Goal: Task Accomplishment & Management: Use online tool/utility

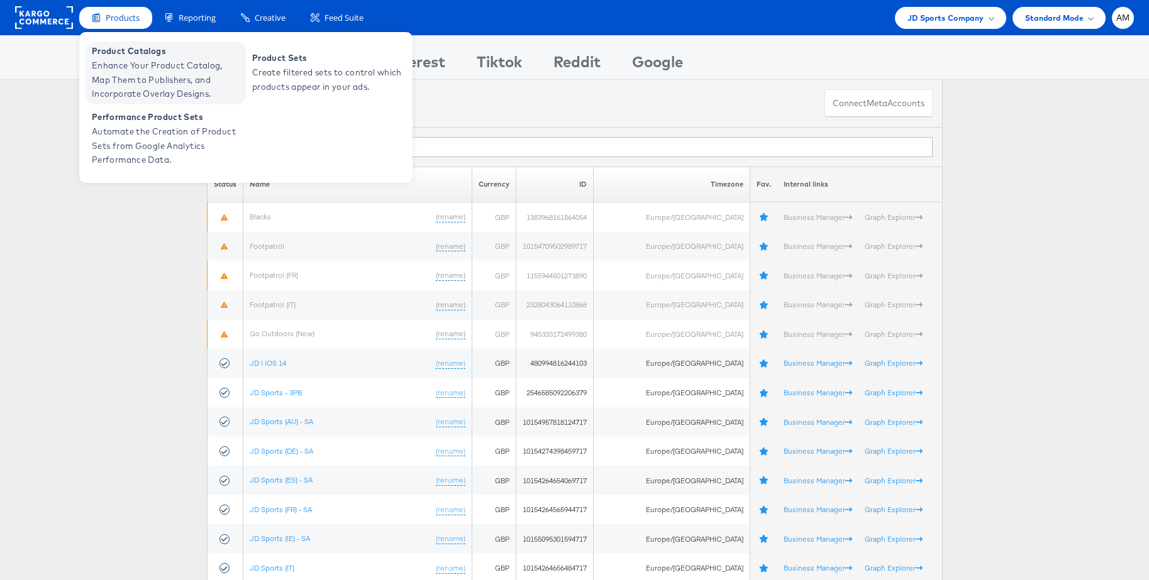
click at [116, 64] on span "Enhance Your Product Catalog, Map Them to Publishers, and Incorporate Overlay D…" at bounding box center [167, 79] width 151 height 43
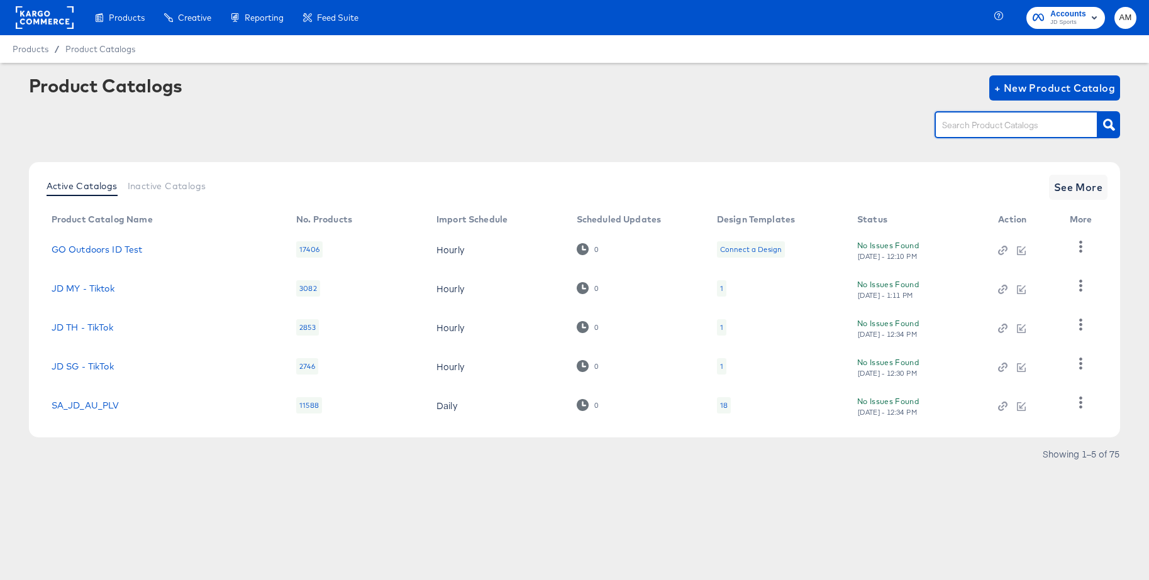
click at [965, 131] on input "text" at bounding box center [1006, 125] width 134 height 14
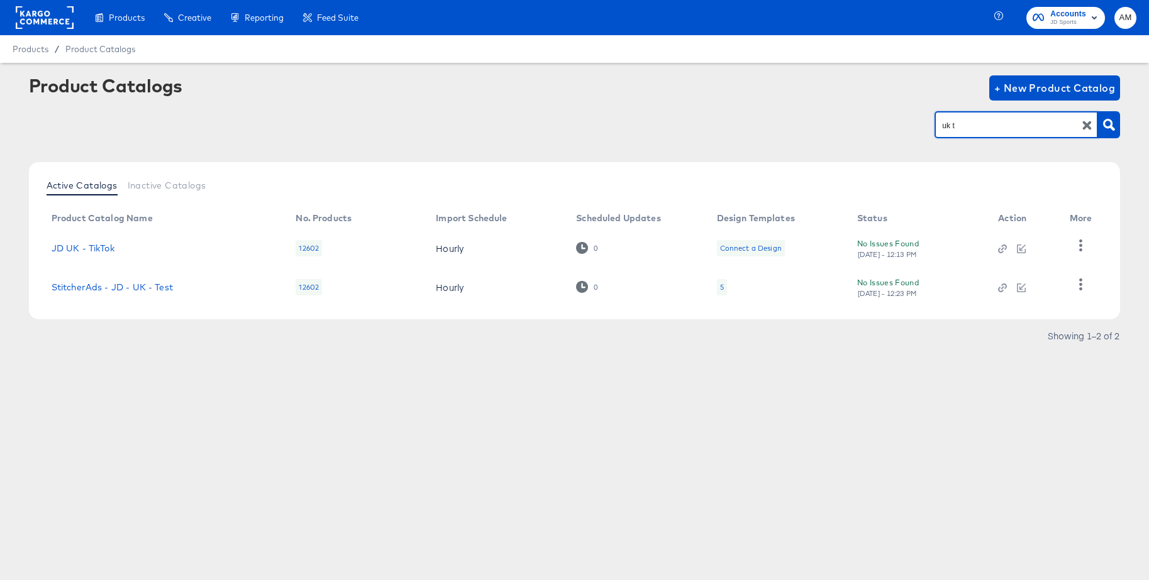
type input "uk t"
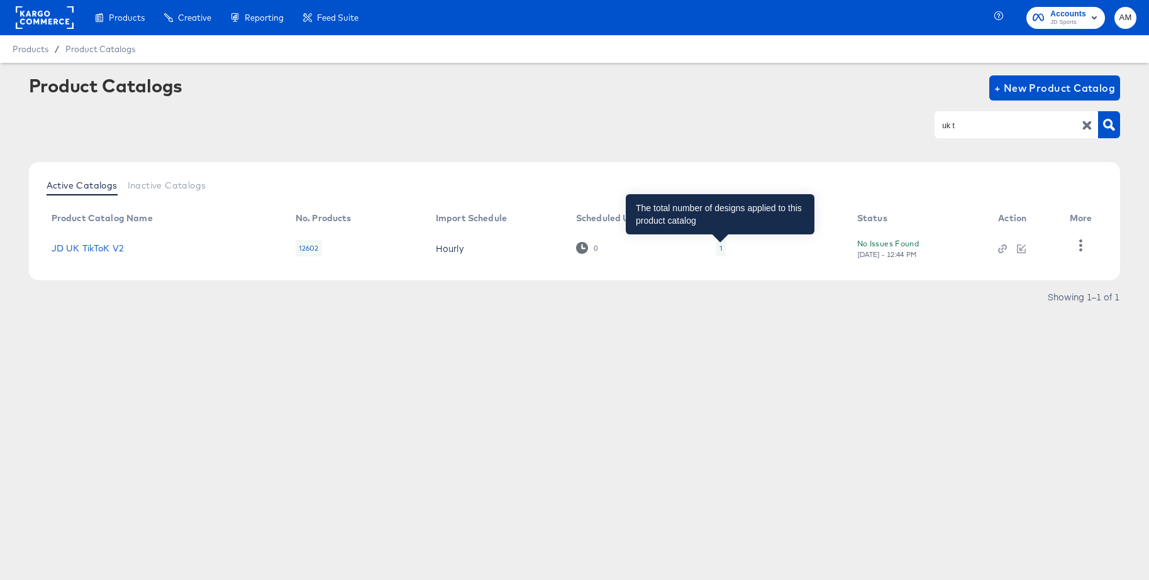
click at [720, 248] on div "1" at bounding box center [720, 248] width 3 height 10
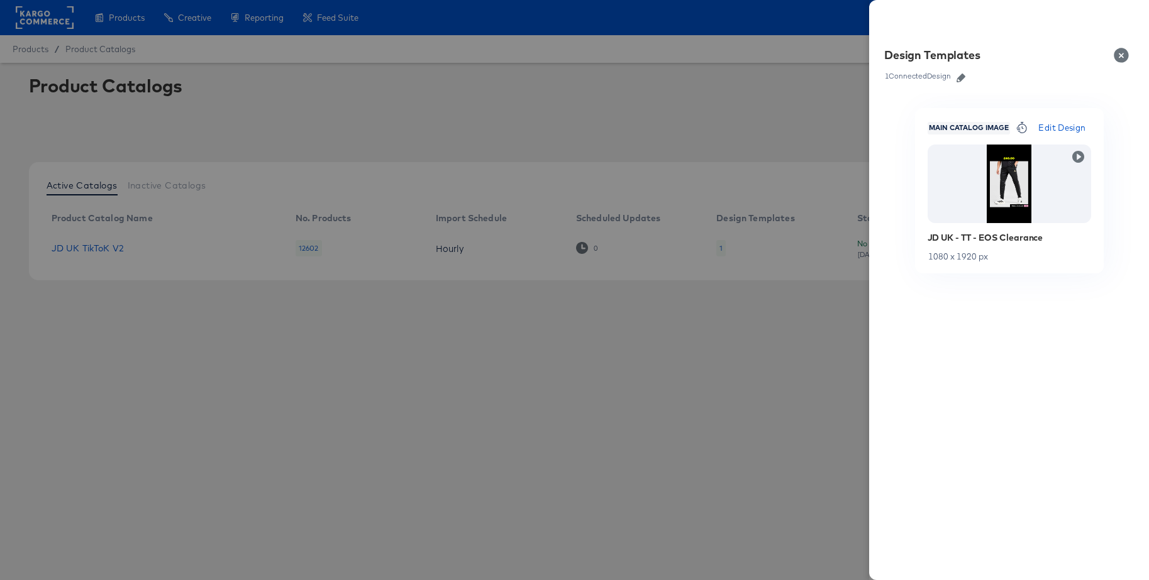
click at [961, 80] on icon "button" at bounding box center [960, 78] width 9 height 9
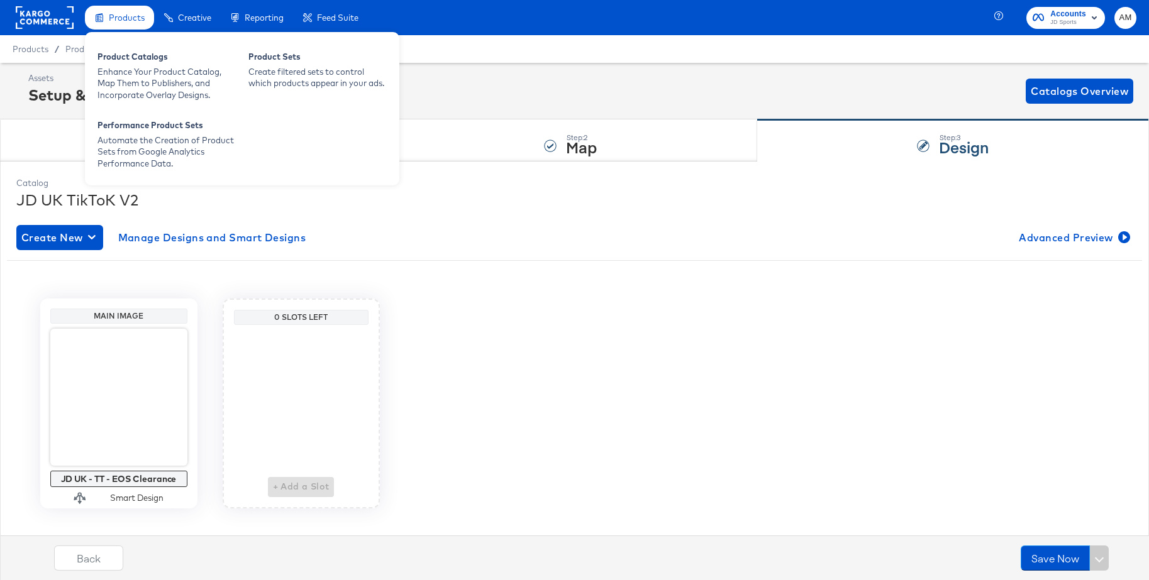
click at [117, 20] on span "Products" at bounding box center [127, 18] width 36 height 10
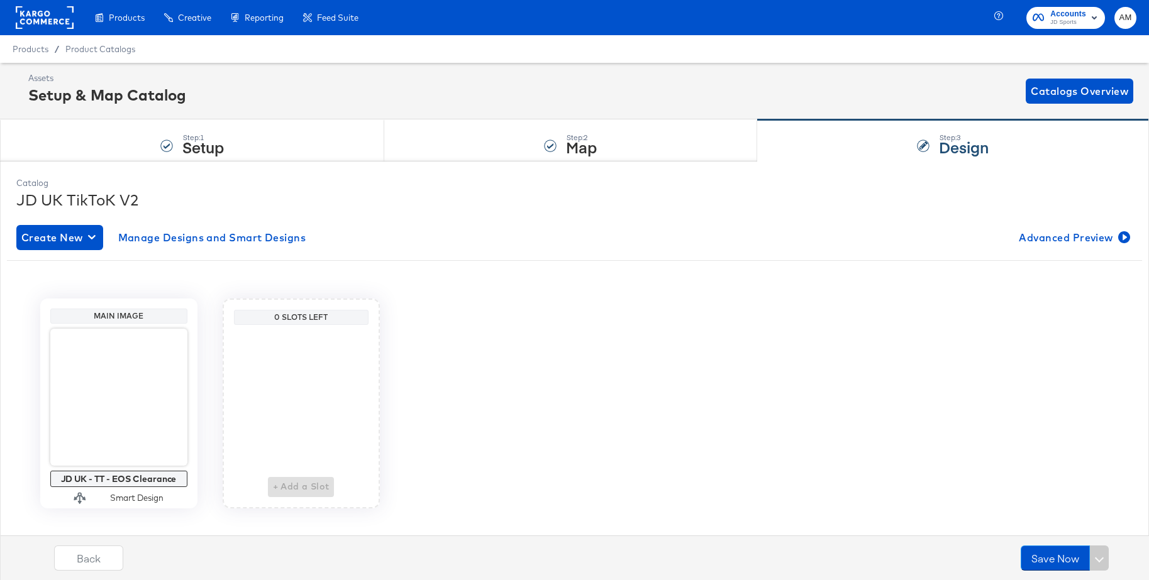
click at [44, 19] on rect at bounding box center [45, 17] width 58 height 23
